Goal: Transaction & Acquisition: Purchase product/service

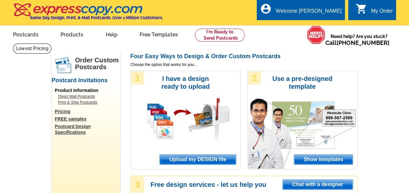
scroll to position [24, 0]
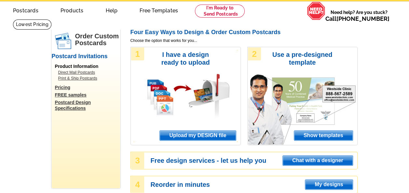
click at [217, 135] on span "Upload my DESIGN file" at bounding box center [198, 136] width 76 height 10
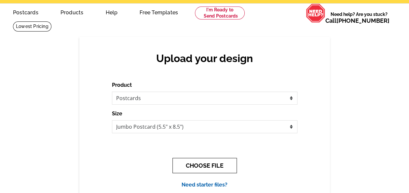
click at [186, 162] on button "CHOOSE FILE" at bounding box center [204, 165] width 64 height 15
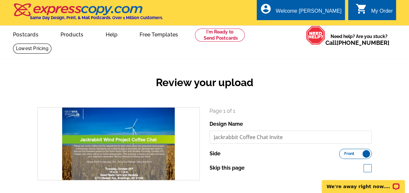
scroll to position [81, 0]
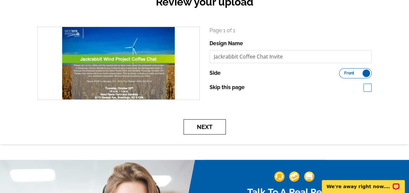
click at [212, 123] on button "Next" at bounding box center [204, 126] width 42 height 15
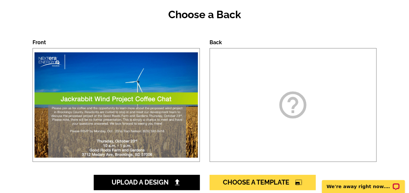
scroll to position [105, 0]
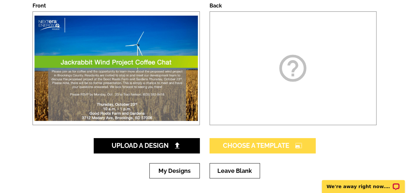
click at [252, 143] on span "Choose A Template photo_size_select_large" at bounding box center [262, 146] width 79 height 8
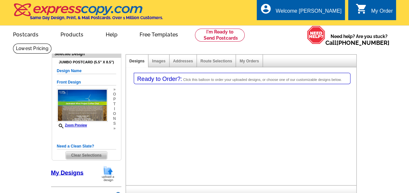
select select "1"
select select "back"
select select "2"
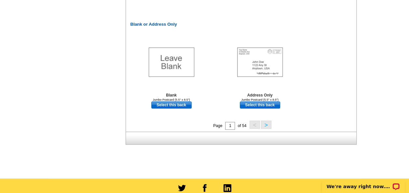
scroll to position [346, 0]
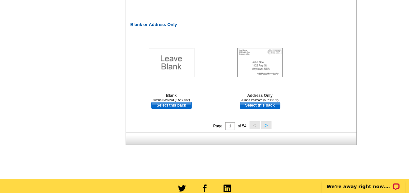
select select "785"
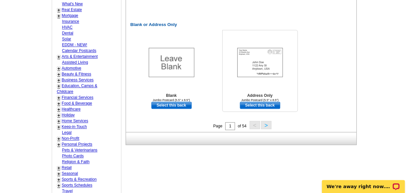
click at [260, 106] on link "Select this back" at bounding box center [260, 105] width 40 height 7
select select "front"
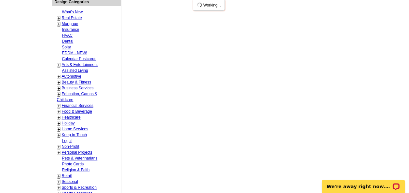
scroll to position [0, 0]
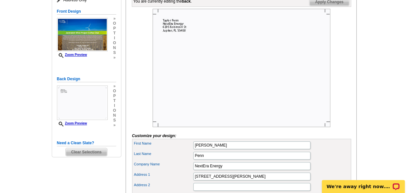
scroll to position [103, 0]
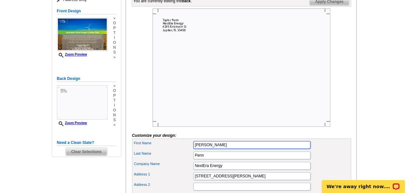
click at [223, 149] on input "[PERSON_NAME]" at bounding box center [251, 145] width 117 height 8
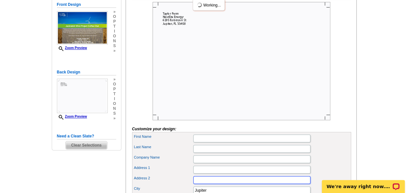
scroll to position [146, 0]
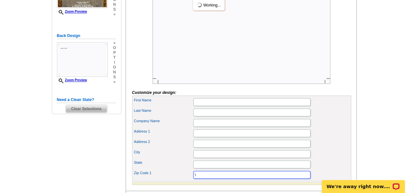
type input "\"
click at [382, 131] on main "Need Help? call 800-260-5887, chat with support, or have our designers make som…" at bounding box center [204, 67] width 409 height 341
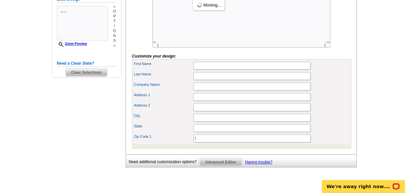
scroll to position [185, 0]
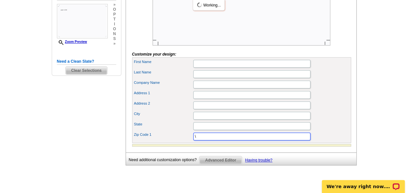
click at [221, 140] on input "\" at bounding box center [251, 137] width 117 height 8
click at [351, 134] on div "You are currently editing the back . Customize Back Apply Changes Customize you…" at bounding box center [240, 33] width 231 height 240
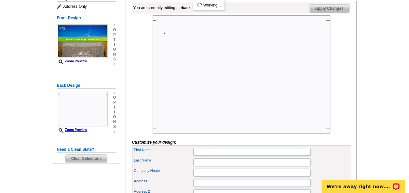
scroll to position [86, 0]
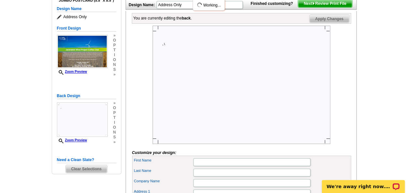
click at [319, 7] on span "Next Review Print File" at bounding box center [325, 4] width 54 height 8
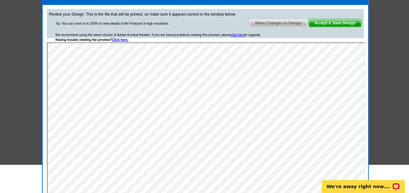
scroll to position [115, 0]
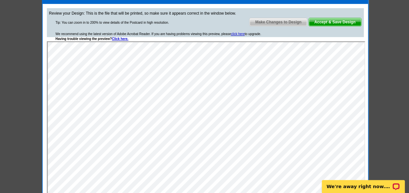
click at [341, 23] on span "Accept & Save Design" at bounding box center [334, 22] width 52 height 8
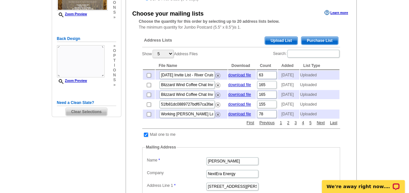
click at [287, 43] on span "Upload List" at bounding box center [281, 41] width 32 height 8
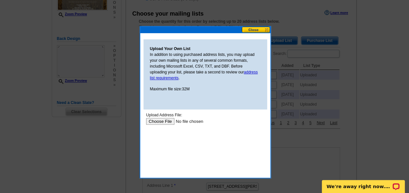
click at [166, 124] on input "file" at bounding box center [187, 121] width 82 height 7
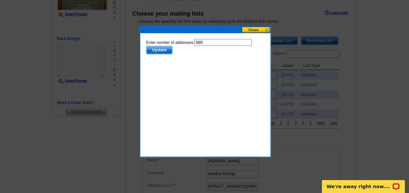
click at [159, 55] on body "Enter number of addresses: 585 Update" at bounding box center [205, 68] width 118 height 59
click at [159, 50] on span "Update" at bounding box center [159, 50] width 26 height 8
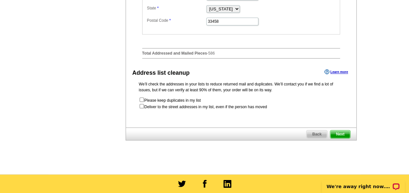
scroll to position [339, 0]
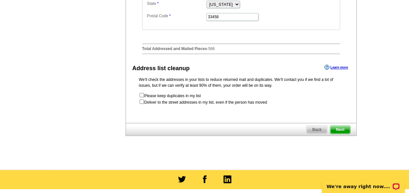
click at [344, 134] on span "Next" at bounding box center [340, 130] width 20 height 8
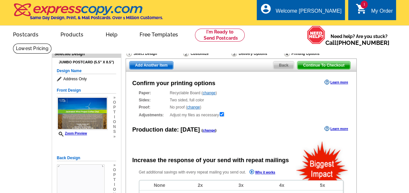
radio input "false"
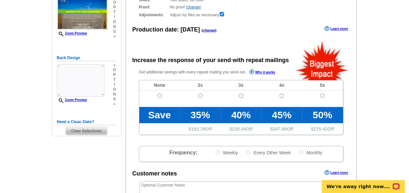
scroll to position [100, 0]
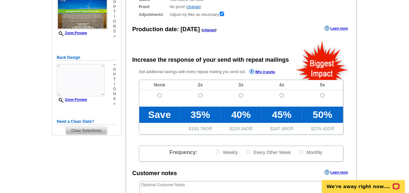
click at [160, 93] on td at bounding box center [159, 98] width 41 height 17
click at [159, 94] on input "radio" at bounding box center [159, 95] width 4 height 4
radio input "true"
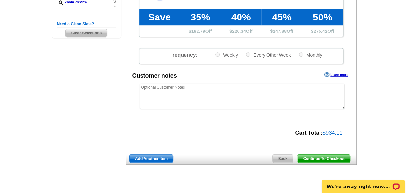
scroll to position [198, 0]
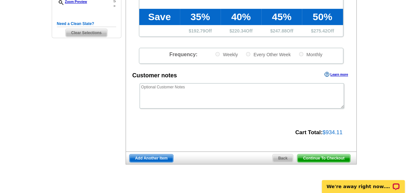
click at [321, 159] on span "Continue To Checkout" at bounding box center [323, 158] width 52 height 8
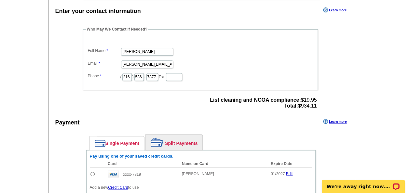
scroll to position [184, 0]
click at [92, 172] on input "radio" at bounding box center [92, 174] width 4 height 4
radio input "true"
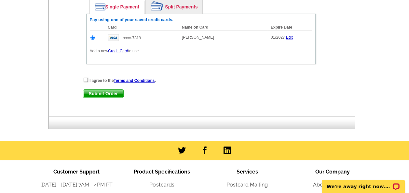
scroll to position [322, 0]
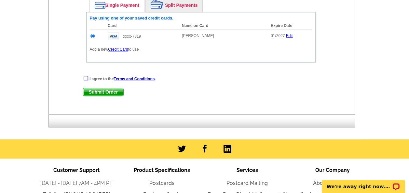
click at [84, 76] on input "checkbox" at bounding box center [86, 78] width 4 height 4
checkbox input "true"
click at [97, 88] on span "Submit Order" at bounding box center [103, 92] width 40 height 8
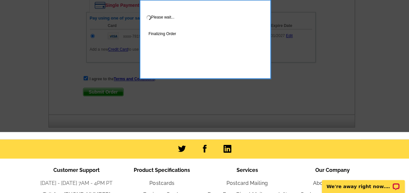
scroll to position [288, 0]
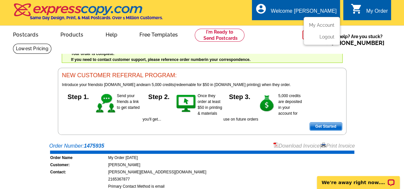
click at [267, 12] on icon "account_circle" at bounding box center [261, 9] width 12 height 12
